Goal: Transaction & Acquisition: Download file/media

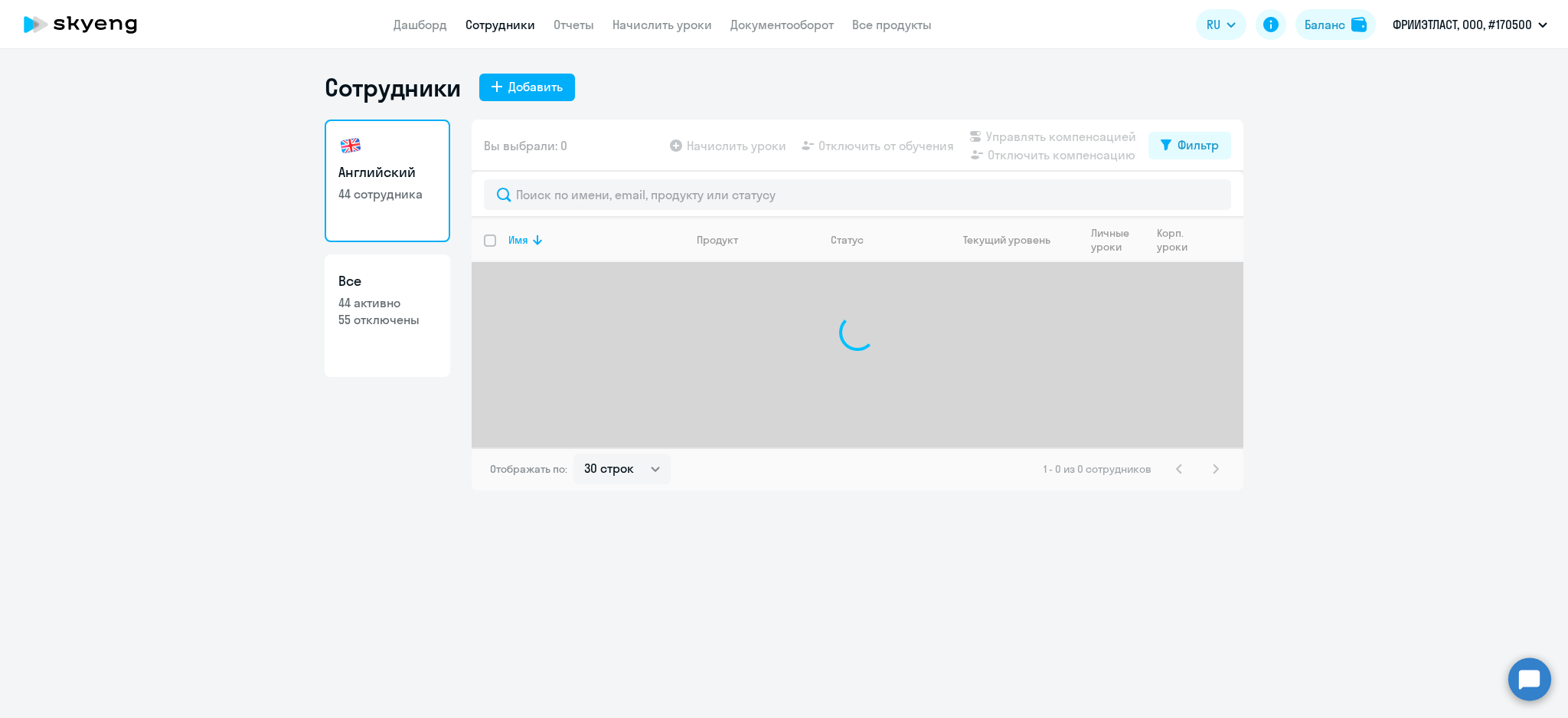
select select "30"
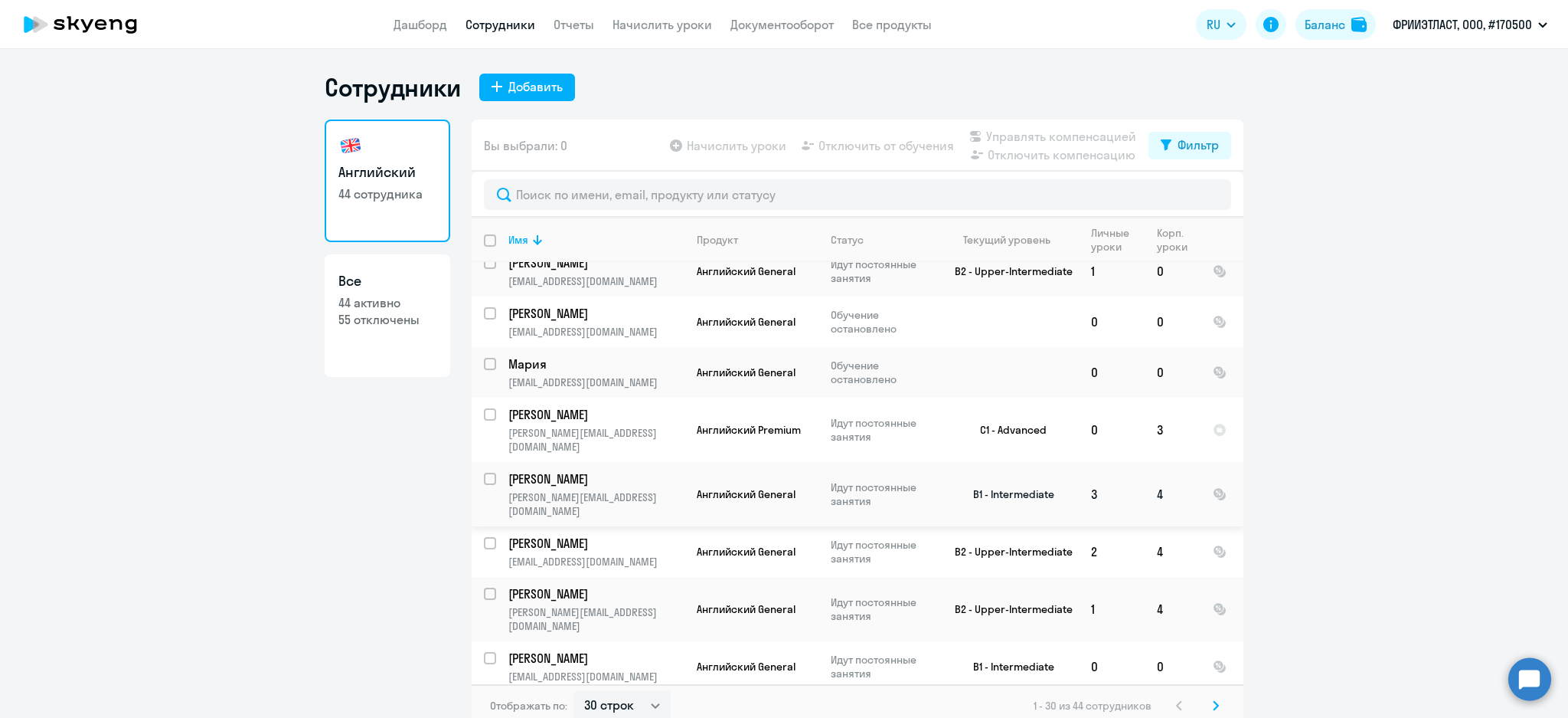
scroll to position [1144, 0]
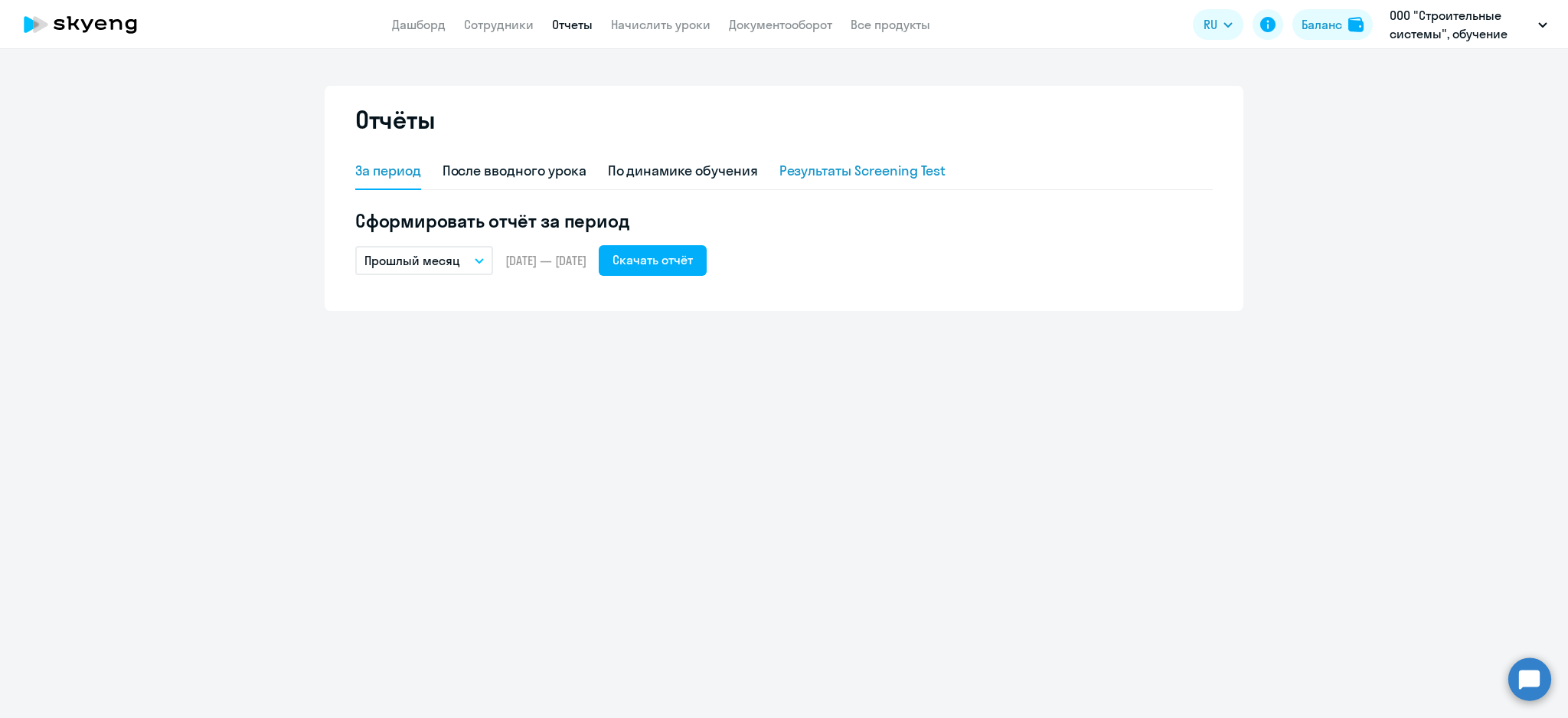
click at [874, 168] on div "Результаты Screening Test" at bounding box center [863, 170] width 167 height 20
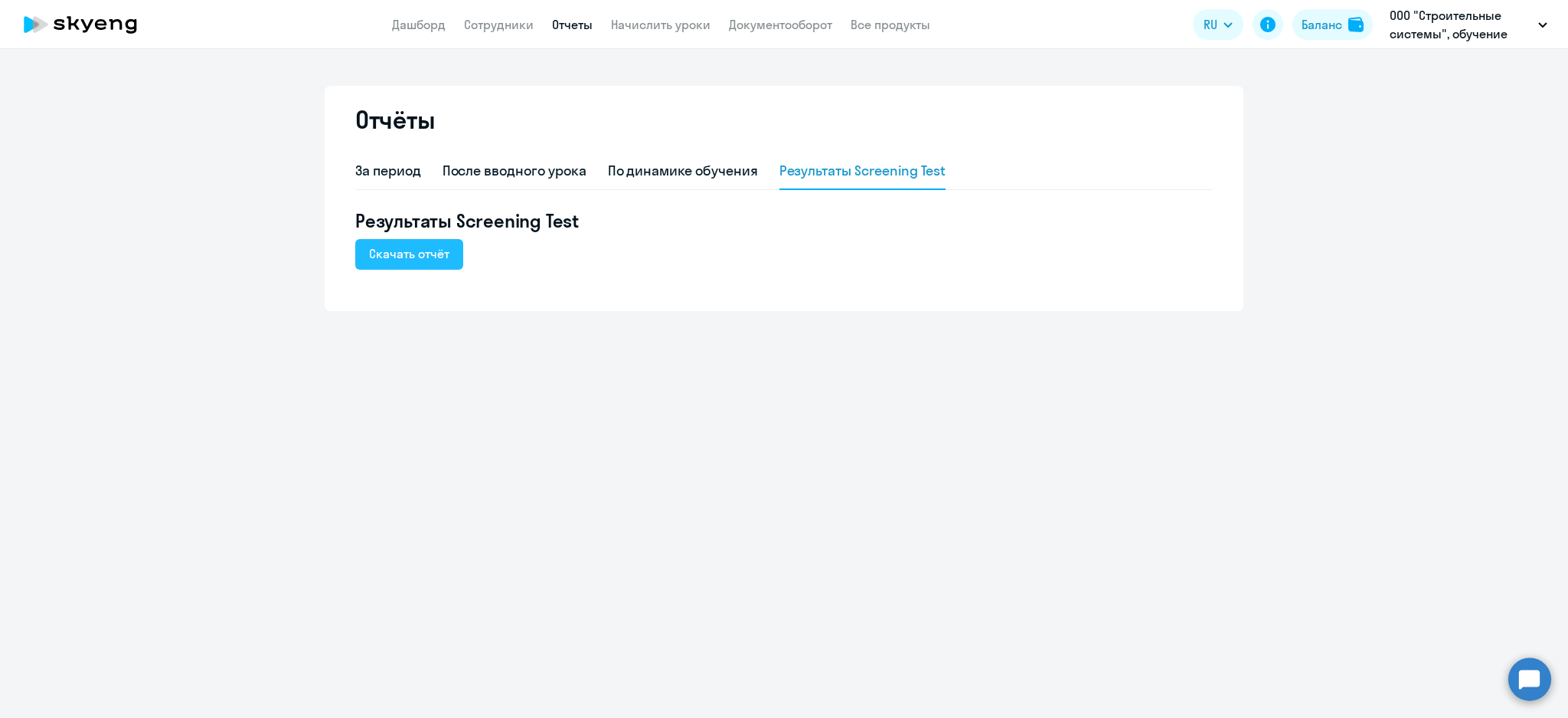
click at [430, 254] on div "Скачать отчёт" at bounding box center [409, 253] width 80 height 19
click at [405, 253] on div "Скачать отчёт" at bounding box center [409, 253] width 80 height 19
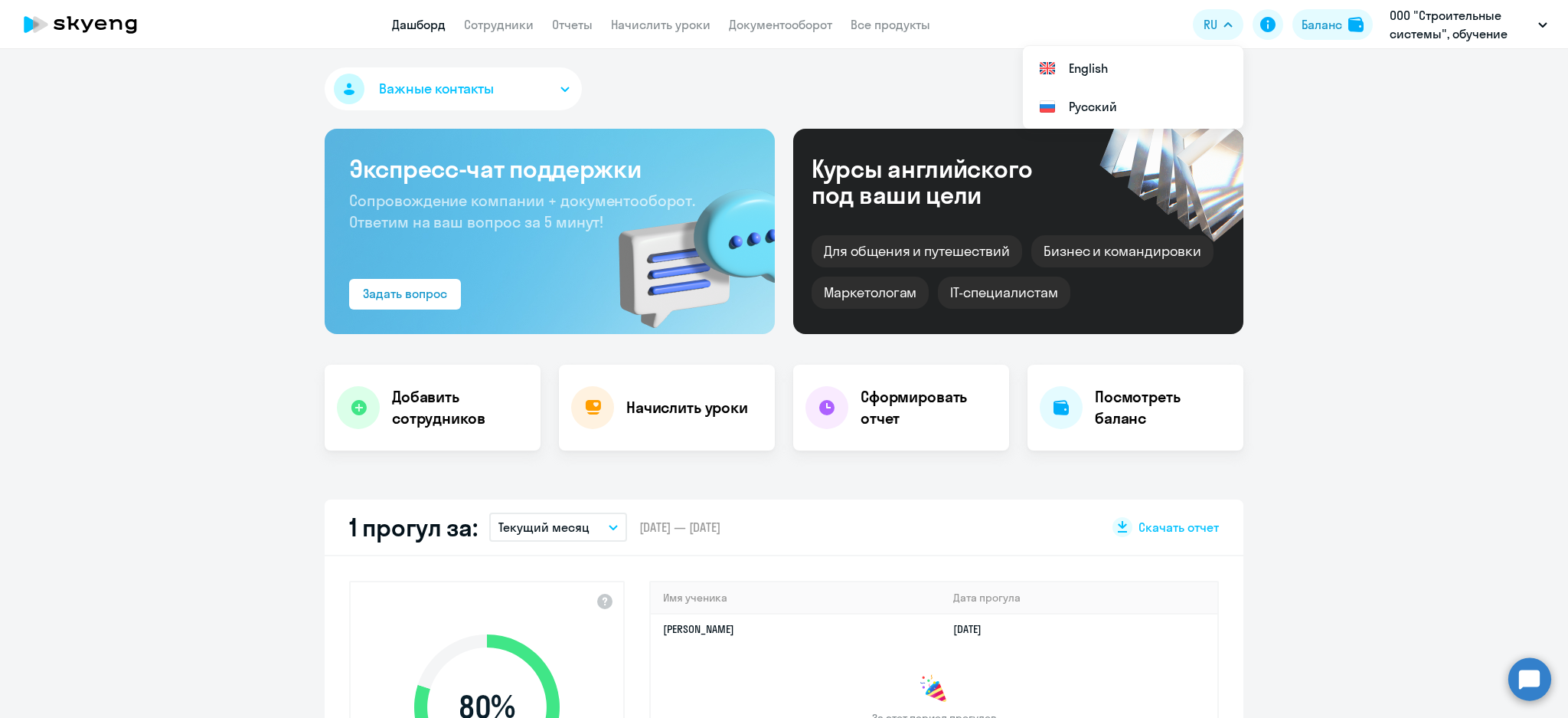
select select "30"
click at [670, 20] on link "Начислить уроки" at bounding box center [660, 24] width 100 height 15
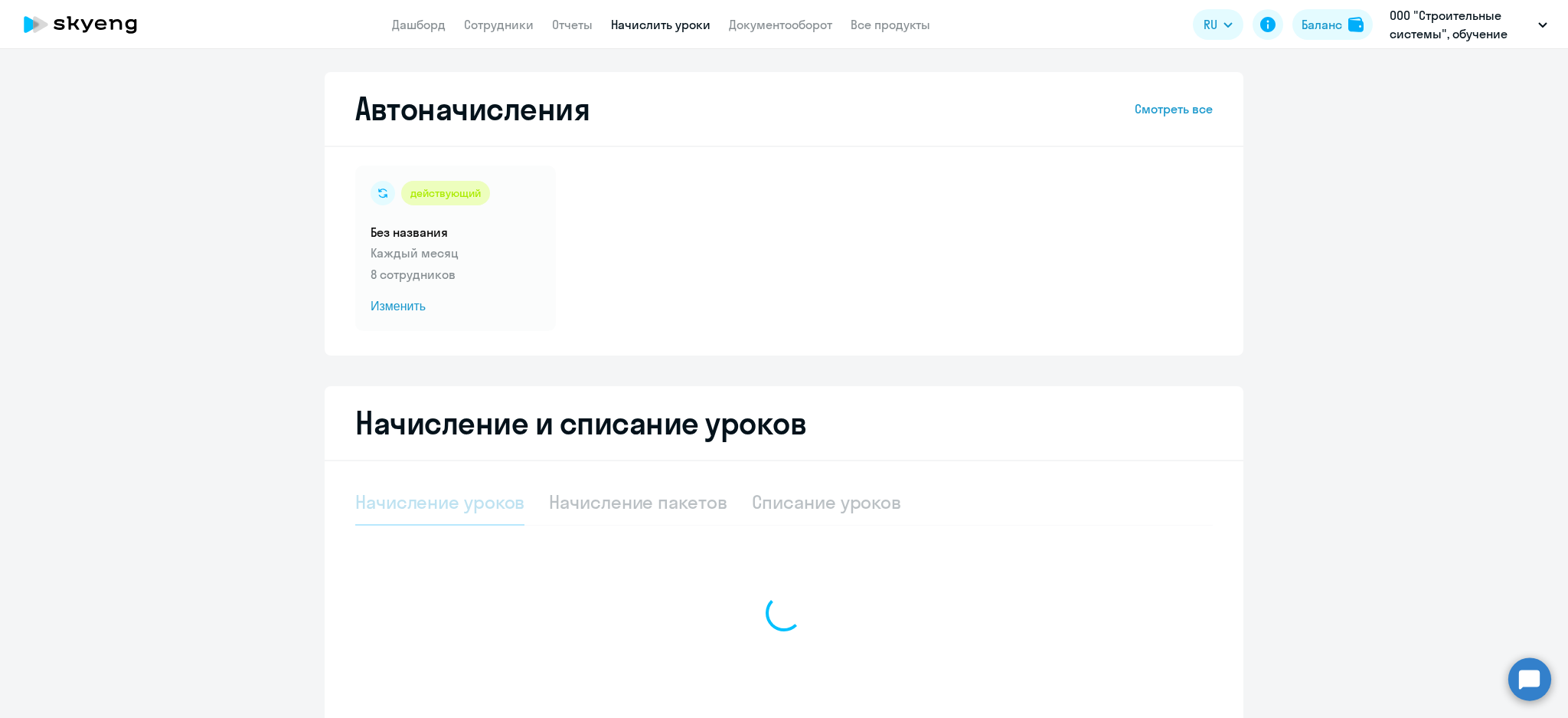
select select "10"
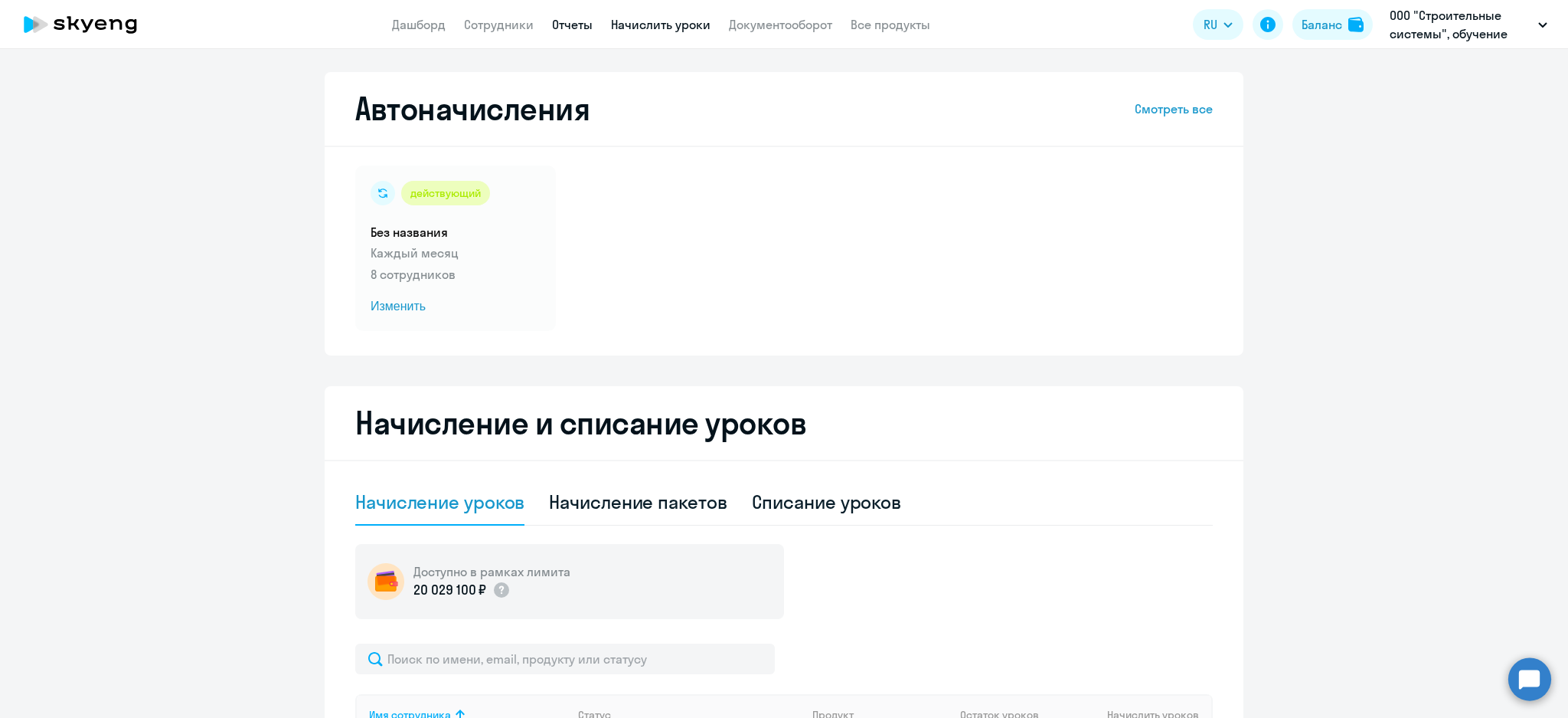
click at [569, 23] on link "Отчеты" at bounding box center [573, 24] width 41 height 15
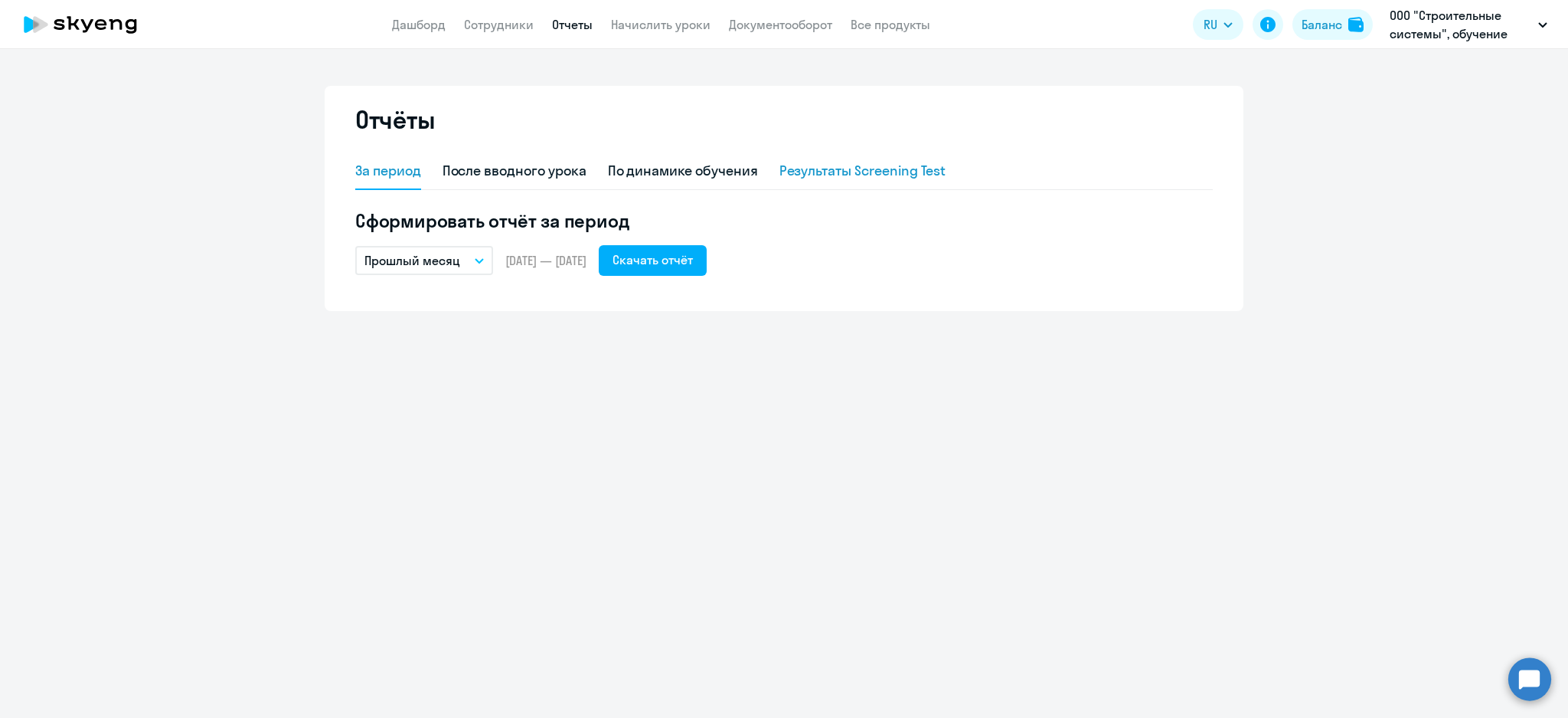
click at [862, 173] on div "Результаты Screening Test" at bounding box center [863, 170] width 167 height 20
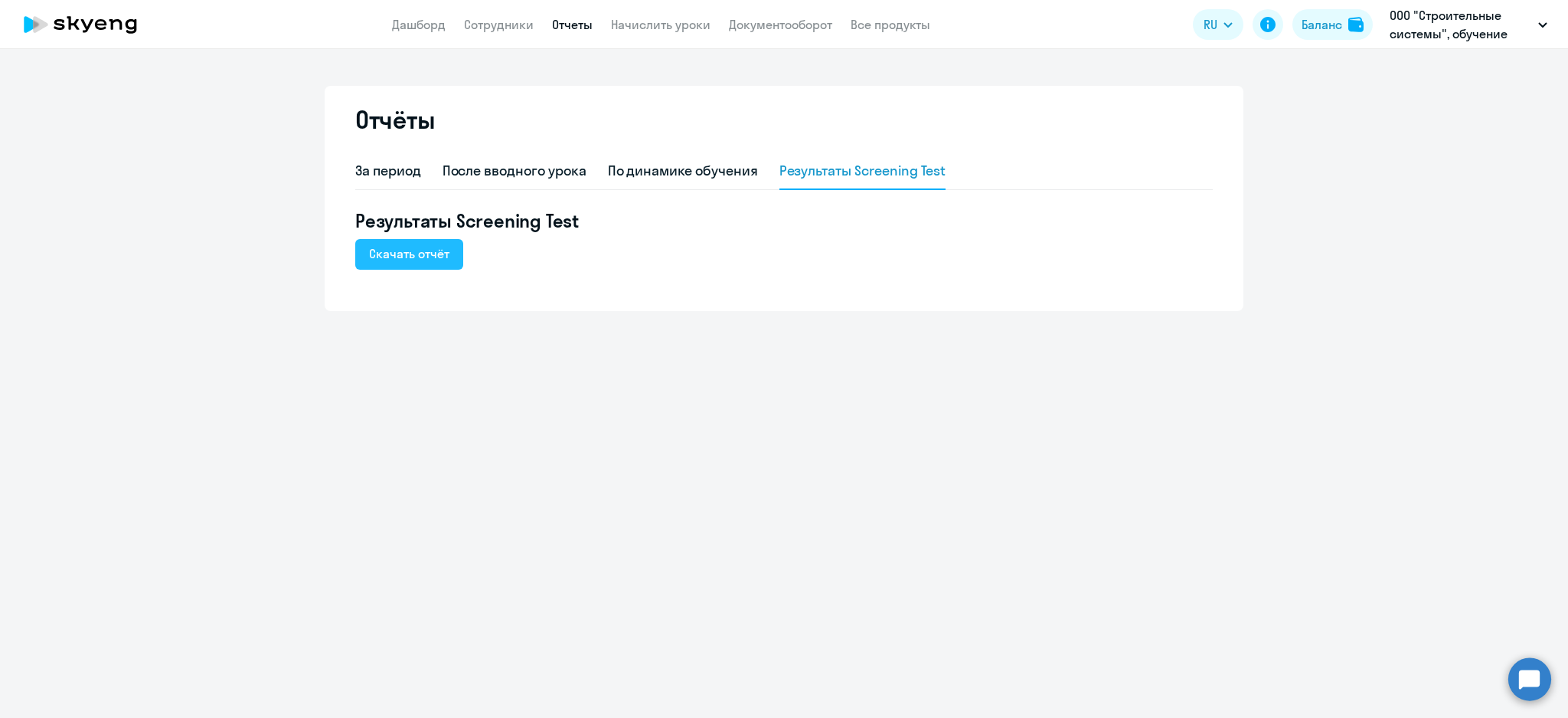
click at [406, 264] on button "Скачать отчёт" at bounding box center [409, 255] width 108 height 31
